Goal: Task Accomplishment & Management: Complete application form

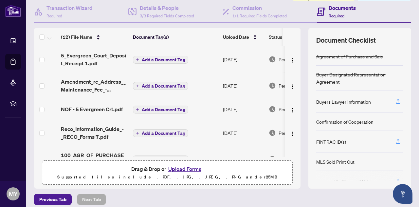
scroll to position [66, 0]
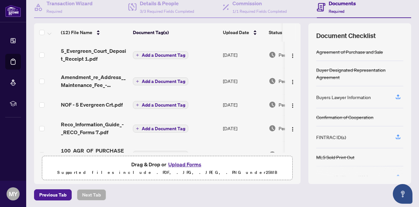
click at [292, 135] on td at bounding box center [293, 128] width 16 height 26
drag, startPoint x: 293, startPoint y: 66, endPoint x: 293, endPoint y: 89, distance: 22.3
click at [293, 89] on td at bounding box center [293, 81] width 16 height 26
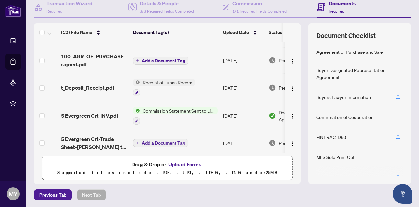
scroll to position [95, 0]
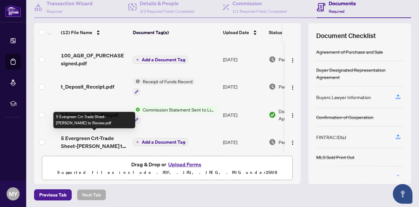
click at [91, 134] on span "5 Evergreen Crt-Trade Sheet-[PERSON_NAME] to Review.pdf" at bounding box center [94, 142] width 67 height 16
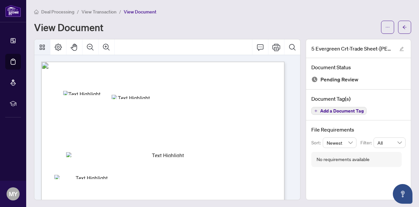
click at [41, 46] on icon "Thumbnails" at bounding box center [42, 47] width 8 height 8
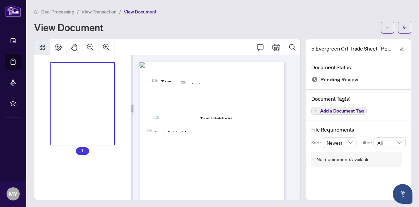
click at [157, 91] on span "Contacts:" at bounding box center [152, 91] width 10 height 3
click at [224, 126] on div "Right at Home Realty 2515682 [STREET_ADDRESS] Property: Type: RESIDENTIAL Class…" at bounding box center [192, 130] width 106 height 137
click at [385, 26] on icon "ellipsis" at bounding box center [387, 27] width 5 height 5
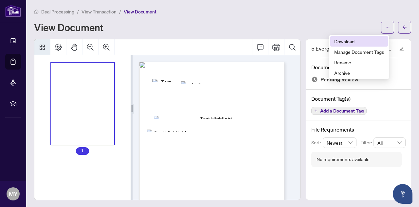
click at [344, 42] on span "Download" at bounding box center [359, 41] width 50 height 7
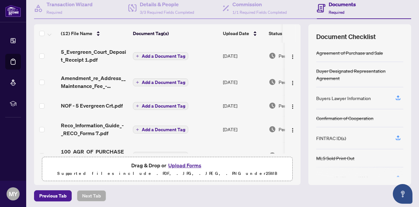
scroll to position [66, 0]
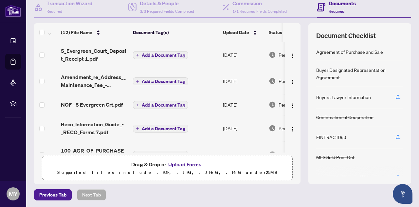
click at [182, 163] on button "Upload Forms" at bounding box center [184, 164] width 37 height 9
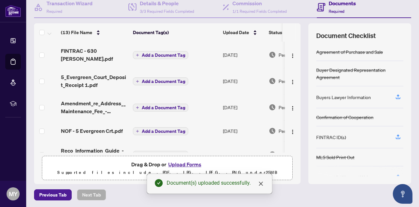
click at [181, 161] on button "Upload Forms" at bounding box center [184, 164] width 37 height 9
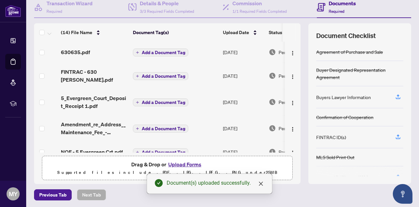
click at [187, 164] on button "Upload Forms" at bounding box center [184, 164] width 37 height 9
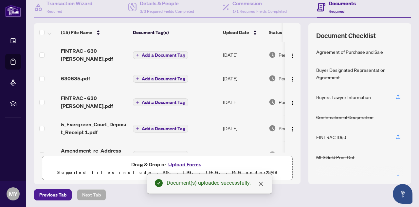
click at [191, 163] on button "Upload Forms" at bounding box center [184, 164] width 37 height 9
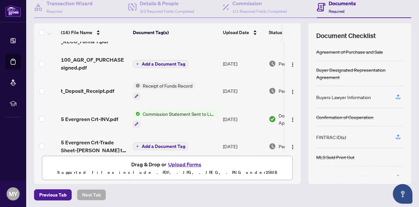
scroll to position [285, 0]
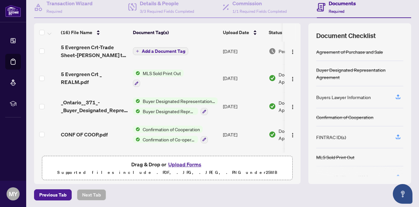
click at [295, 30] on th at bounding box center [297, 32] width 5 height 18
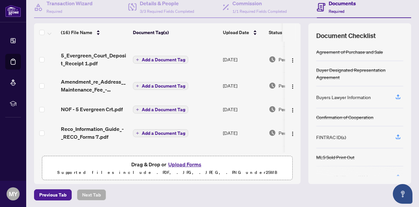
scroll to position [0, 0]
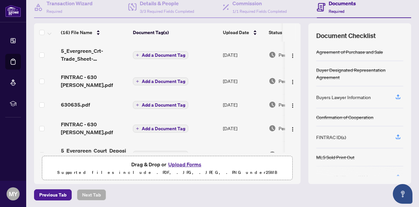
click at [292, 141] on td at bounding box center [293, 154] width 16 height 26
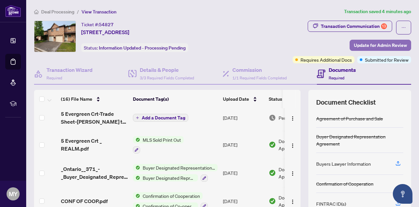
click at [384, 44] on span "Update for Admin Review" at bounding box center [380, 45] width 53 height 10
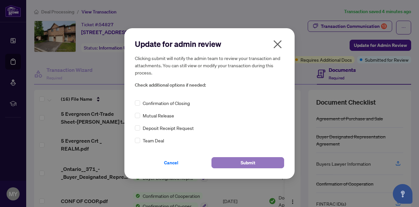
click at [258, 164] on button "Submit" at bounding box center [248, 162] width 73 height 11
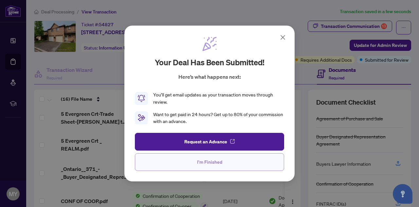
click at [226, 156] on button "I'm Finished" at bounding box center [209, 162] width 149 height 18
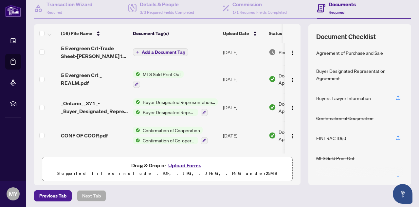
scroll to position [66, 0]
